Goal: Navigation & Orientation: Find specific page/section

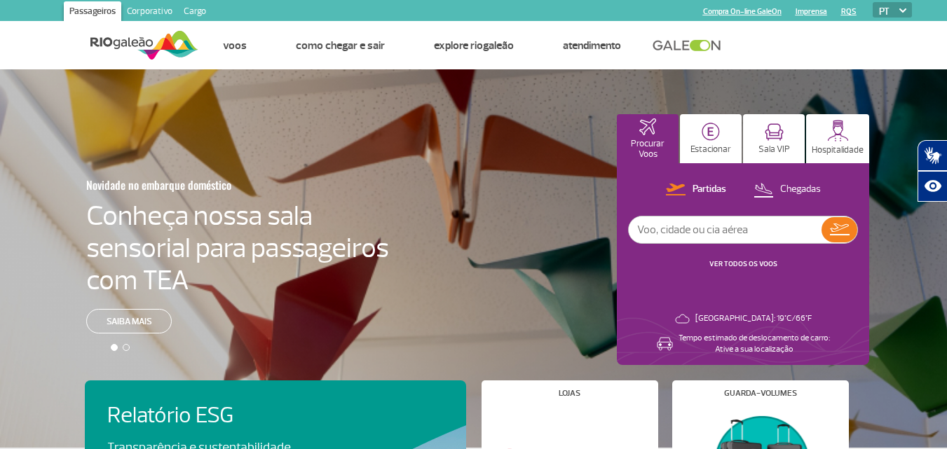
click at [150, 6] on link "Corporativo" at bounding box center [149, 12] width 57 height 22
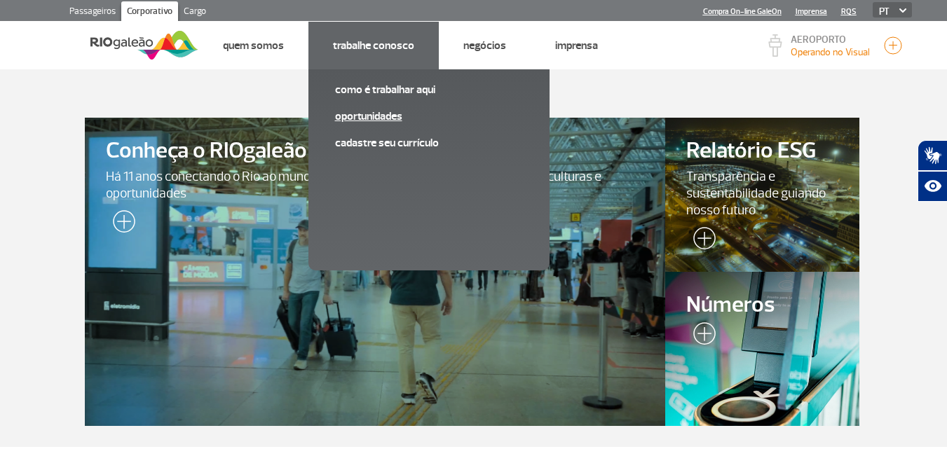
click at [385, 113] on link "Oportunidades" at bounding box center [429, 116] width 188 height 15
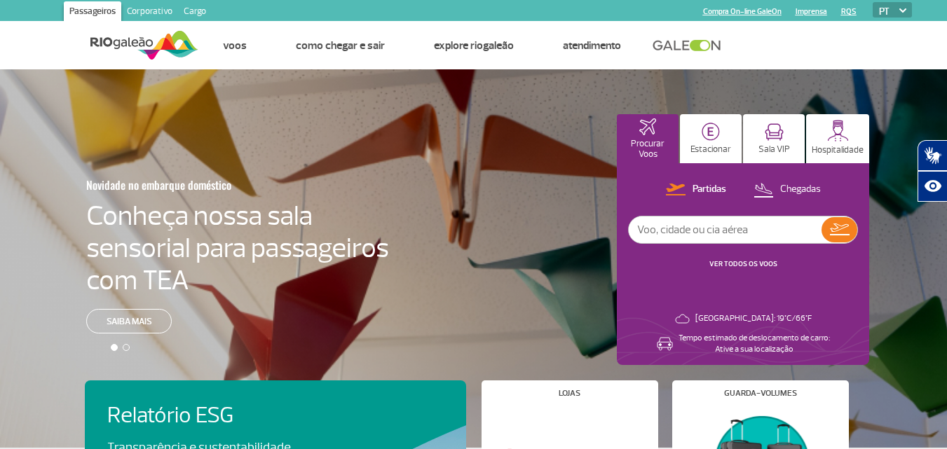
click at [149, 8] on link "Corporativo" at bounding box center [149, 12] width 57 height 22
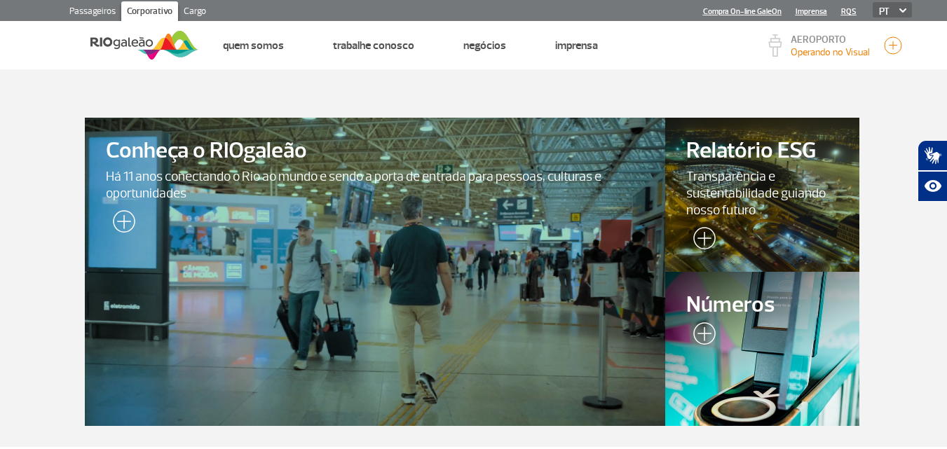
click at [189, 8] on link "Cargo" at bounding box center [195, 12] width 34 height 22
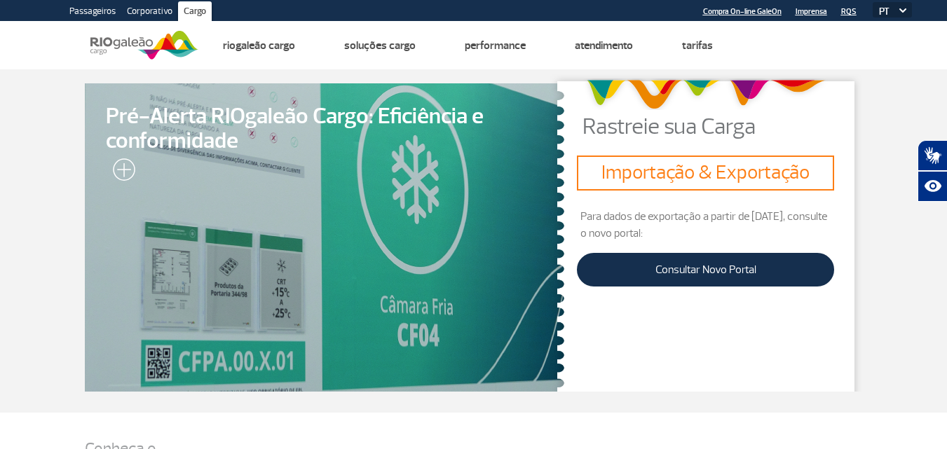
click at [140, 14] on link "Corporativo" at bounding box center [149, 12] width 57 height 22
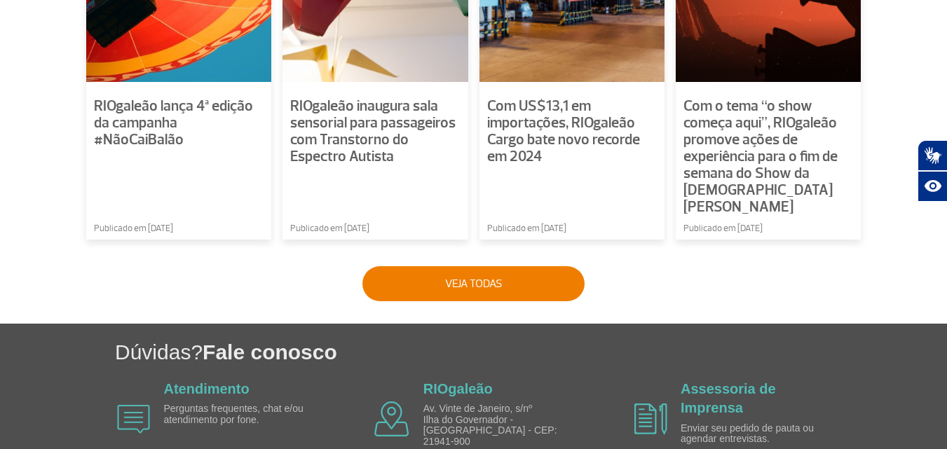
scroll to position [1179, 0]
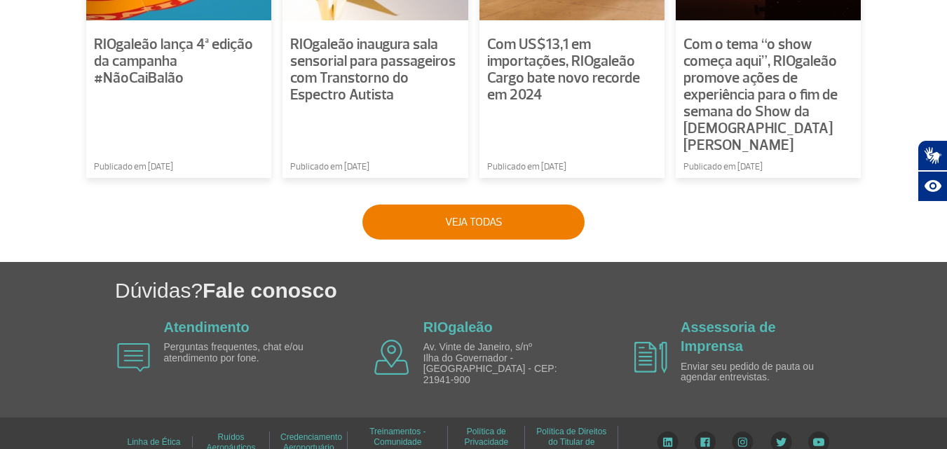
click at [412, 422] on link "Treinamentos - Comunidade Aeroportuária" at bounding box center [397, 442] width 56 height 41
